Goal: Transaction & Acquisition: Book appointment/travel/reservation

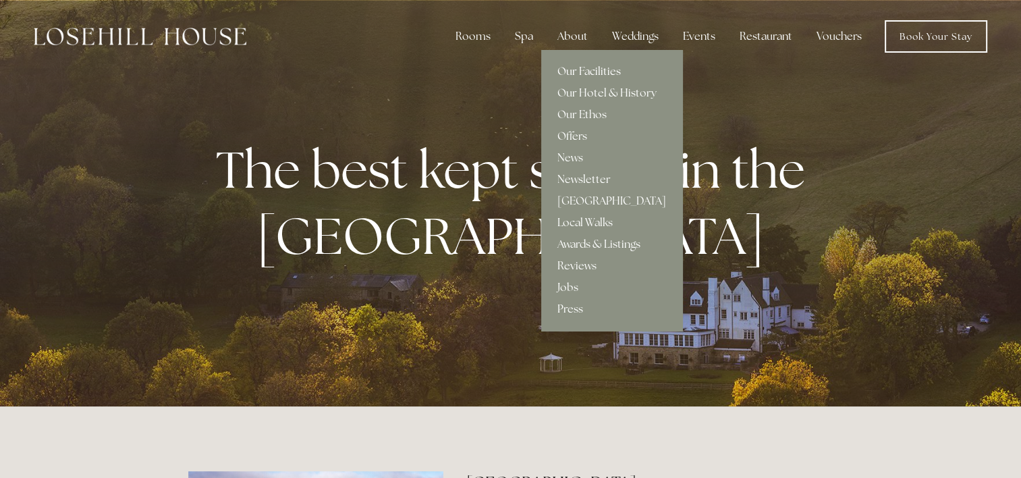
click at [588, 71] on link "Our Facilities" at bounding box center [611, 72] width 141 height 22
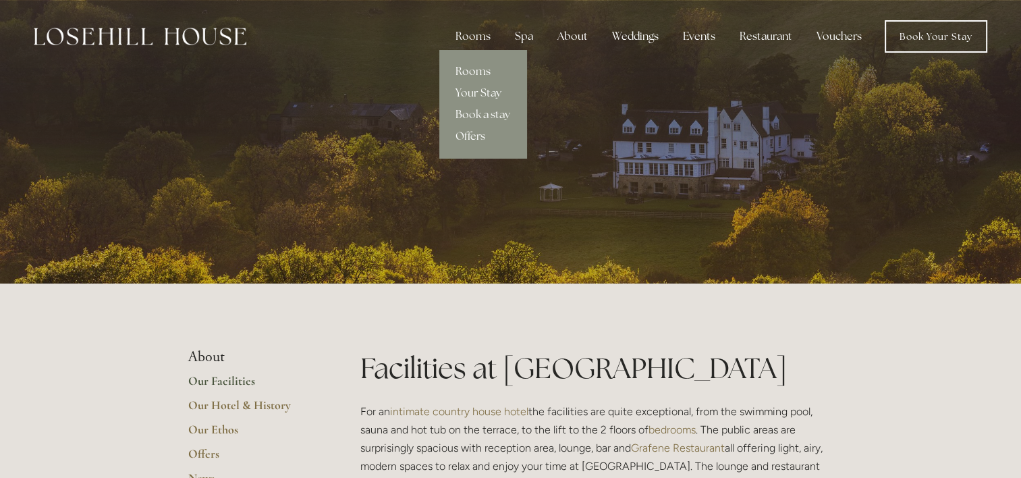
click at [473, 70] on link "Rooms" at bounding box center [483, 72] width 87 height 22
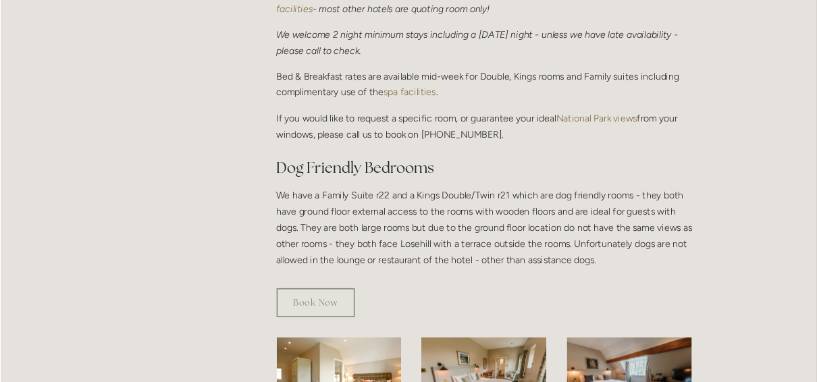
scroll to position [608, 0]
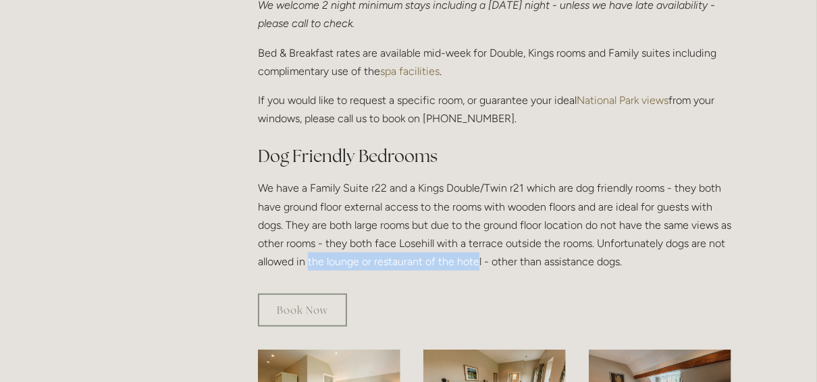
drag, startPoint x: 327, startPoint y: 238, endPoint x: 497, endPoint y: 244, distance: 169.5
click at [497, 244] on p "We have a Family Suite r22 and a Kings Double/Twin r21 which are dog friendly r…" at bounding box center [494, 225] width 473 height 92
drag, startPoint x: 497, startPoint y: 244, endPoint x: 473, endPoint y: 298, distance: 59.6
click at [473, 298] on div "Book Now" at bounding box center [494, 310] width 473 height 33
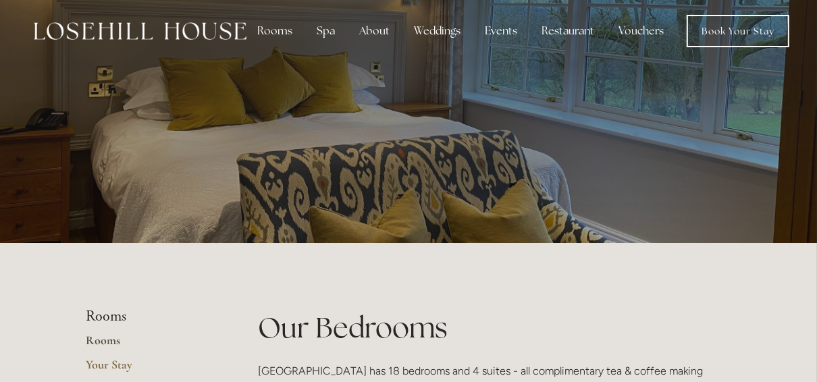
scroll to position [0, 0]
